Goal: Task Accomplishment & Management: Manage account settings

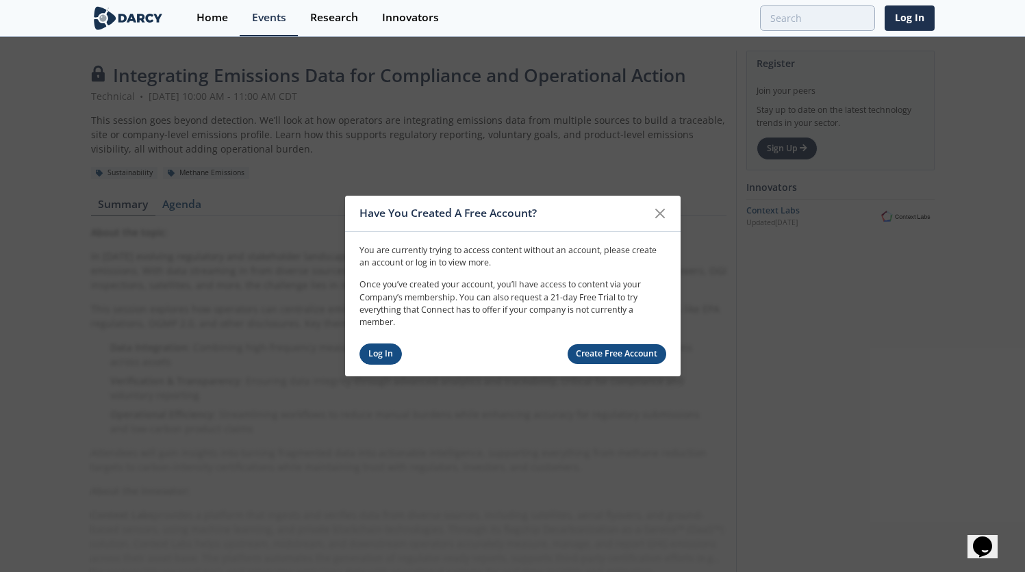
click at [384, 363] on link "Log In" at bounding box center [380, 354] width 43 height 21
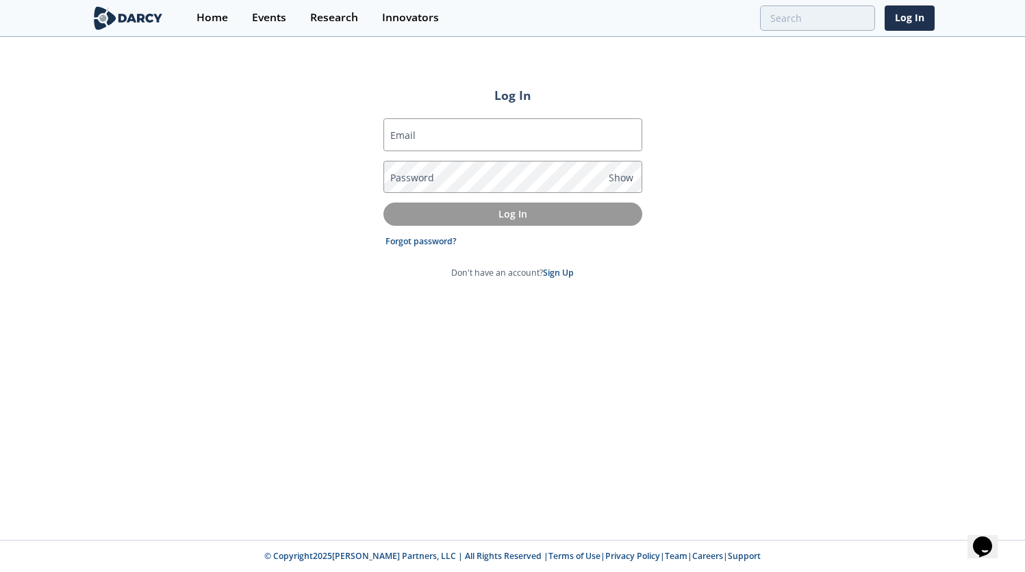
type input "[EMAIL_ADDRESS][DOMAIN_NAME]"
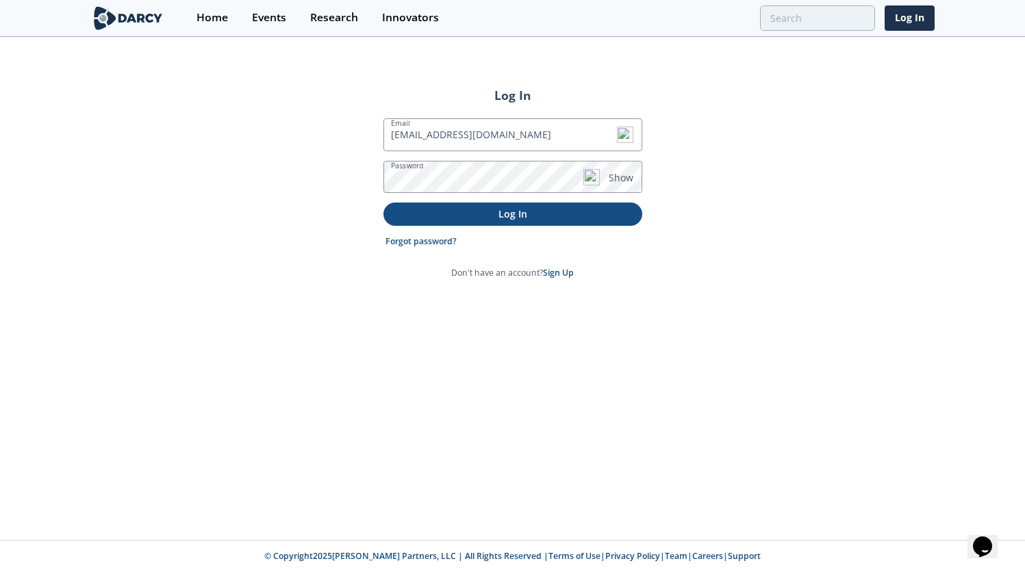
click at [520, 222] on button "Log In" at bounding box center [512, 214] width 259 height 23
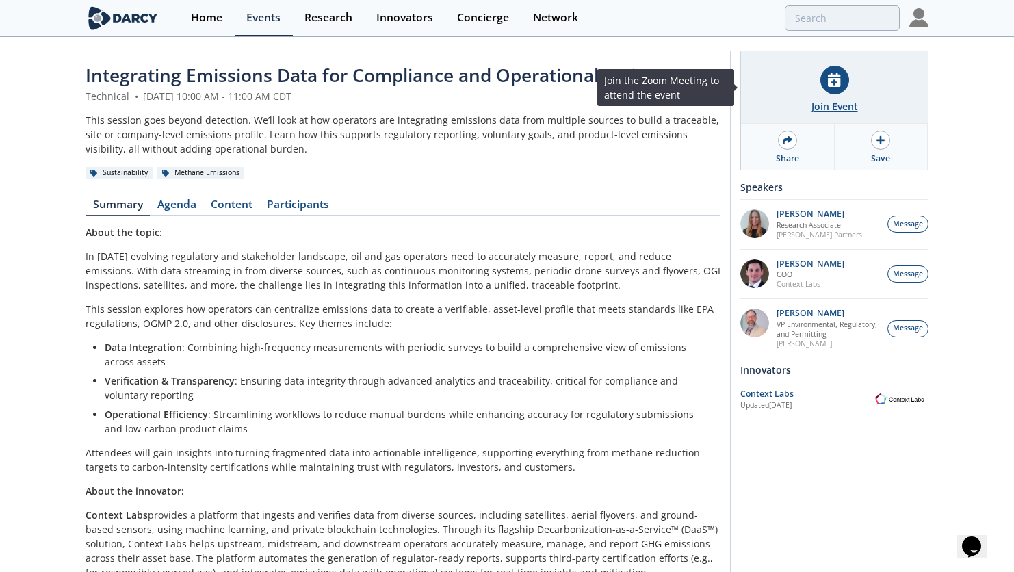
click at [838, 75] on icon at bounding box center [834, 80] width 12 height 14
